Goal: Navigation & Orientation: Find specific page/section

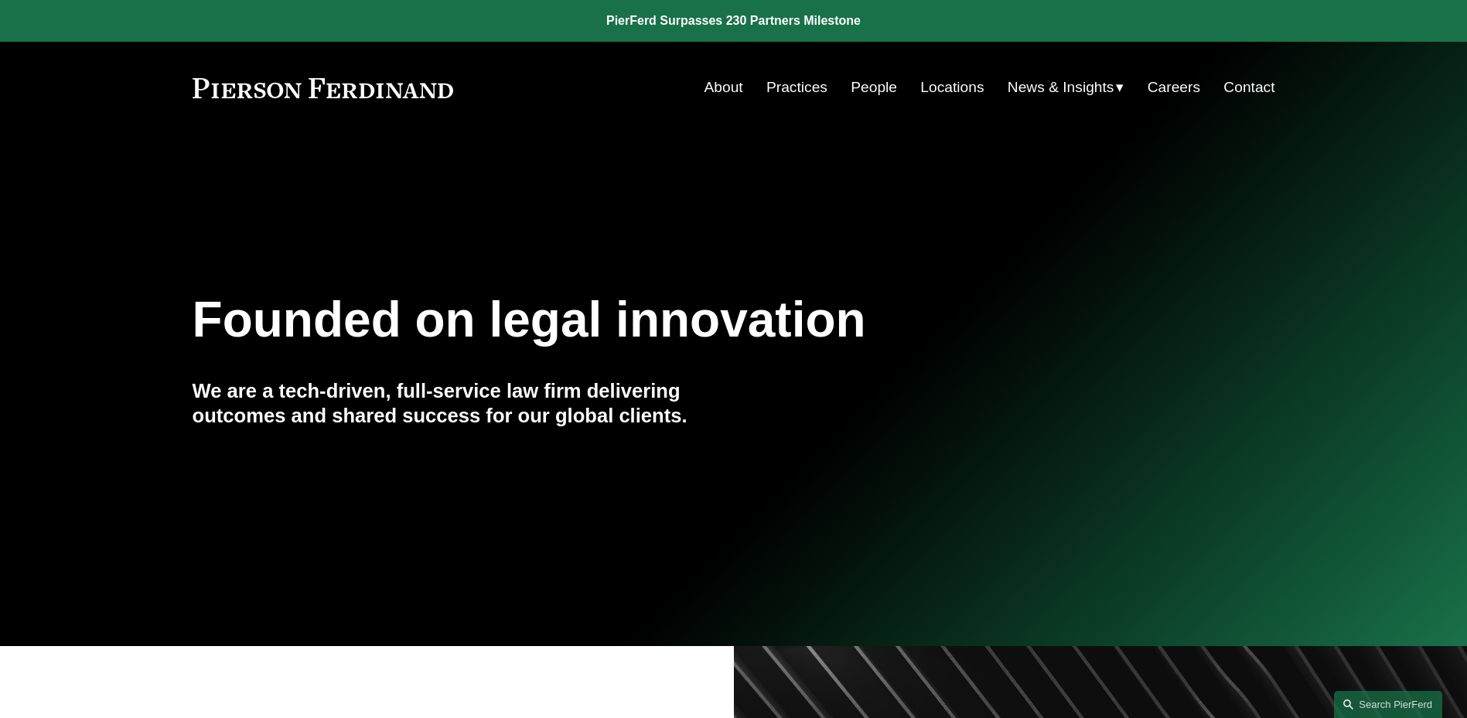
click at [0, 0] on link "News" at bounding box center [0, 0] width 0 height 0
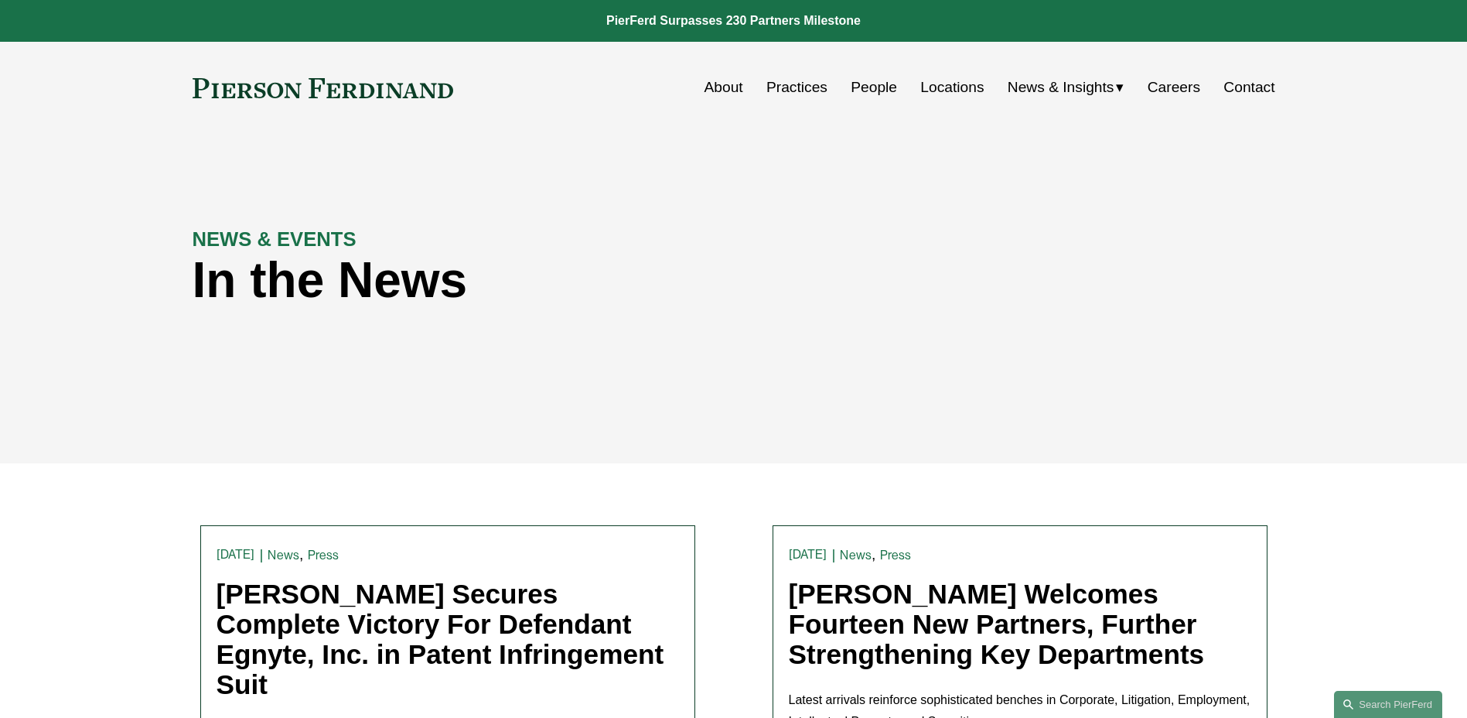
click at [865, 84] on link "People" at bounding box center [874, 87] width 46 height 29
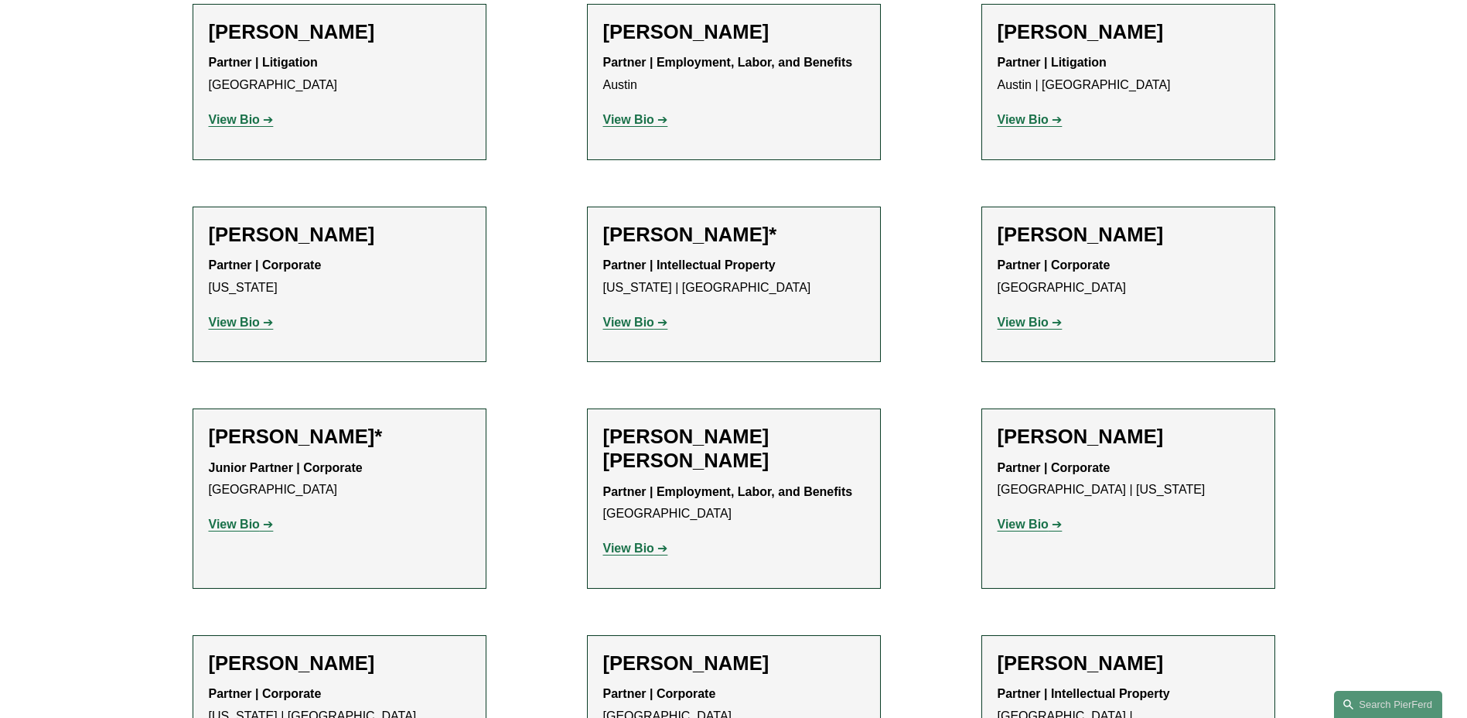
scroll to position [155, 0]
